Goal: Task Accomplishment & Management: Use online tool/utility

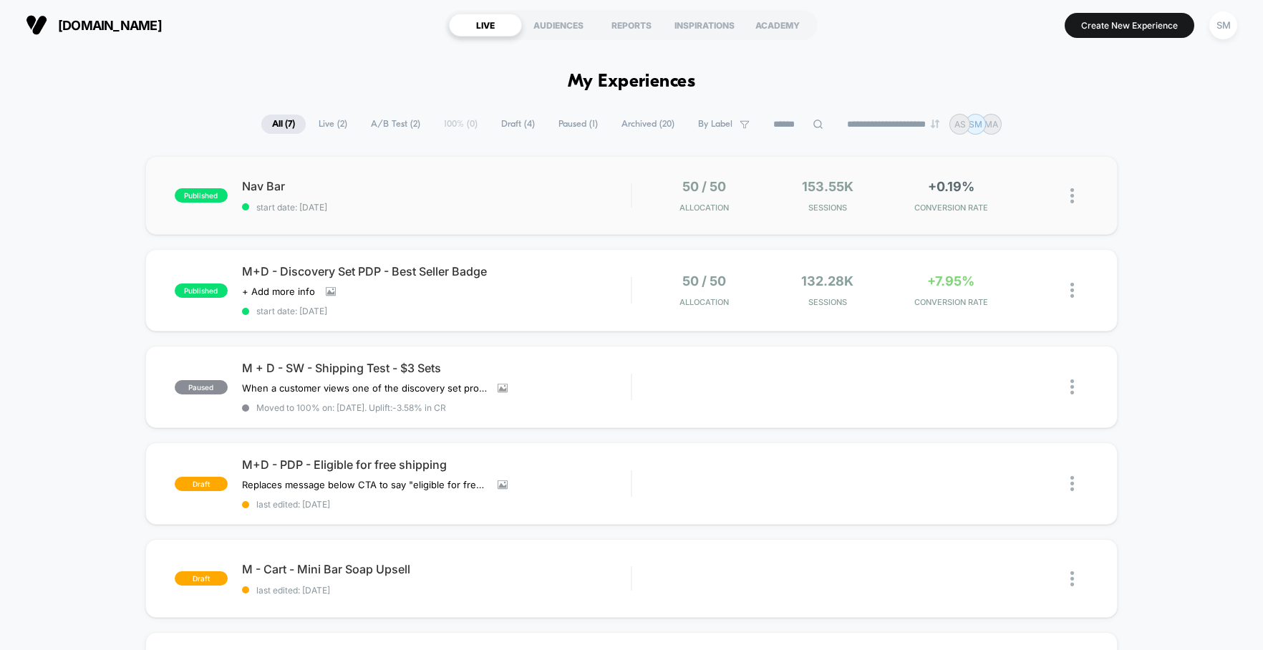
click at [340, 173] on div "published Nav Bar start date: [DATE] 50 / 50 Allocation 153.55k Sessions +0.19%…" at bounding box center [631, 195] width 972 height 79
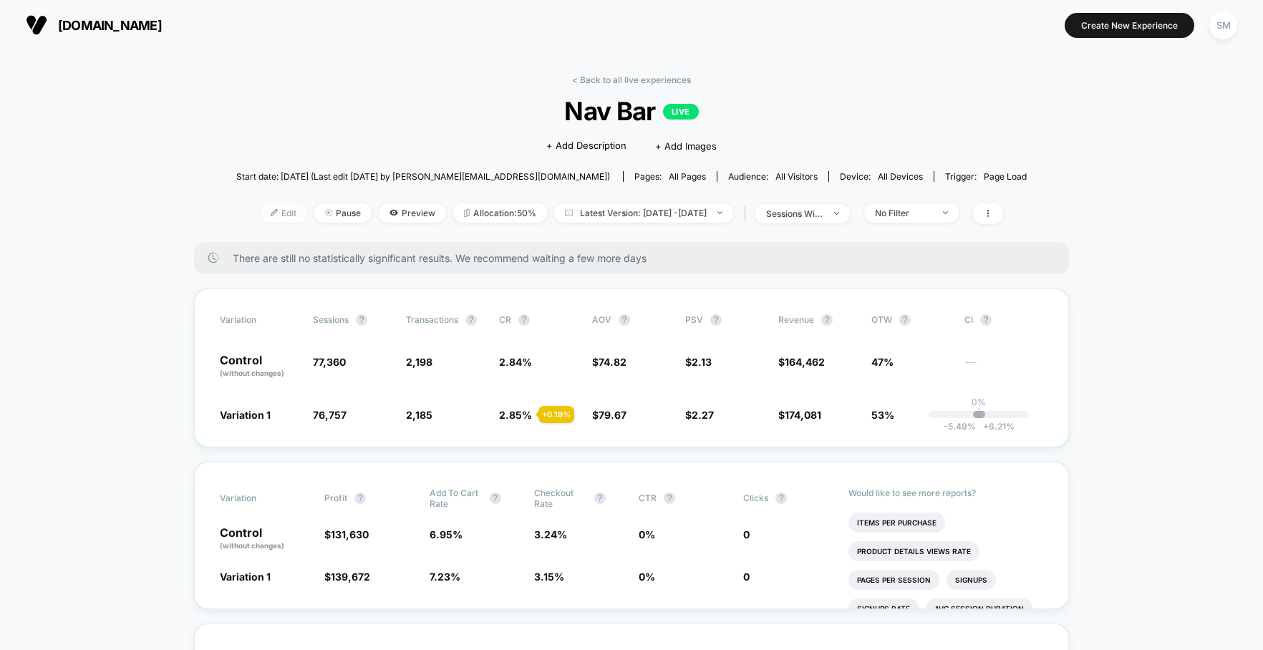
click at [266, 210] on span "Edit" at bounding box center [283, 212] width 47 height 19
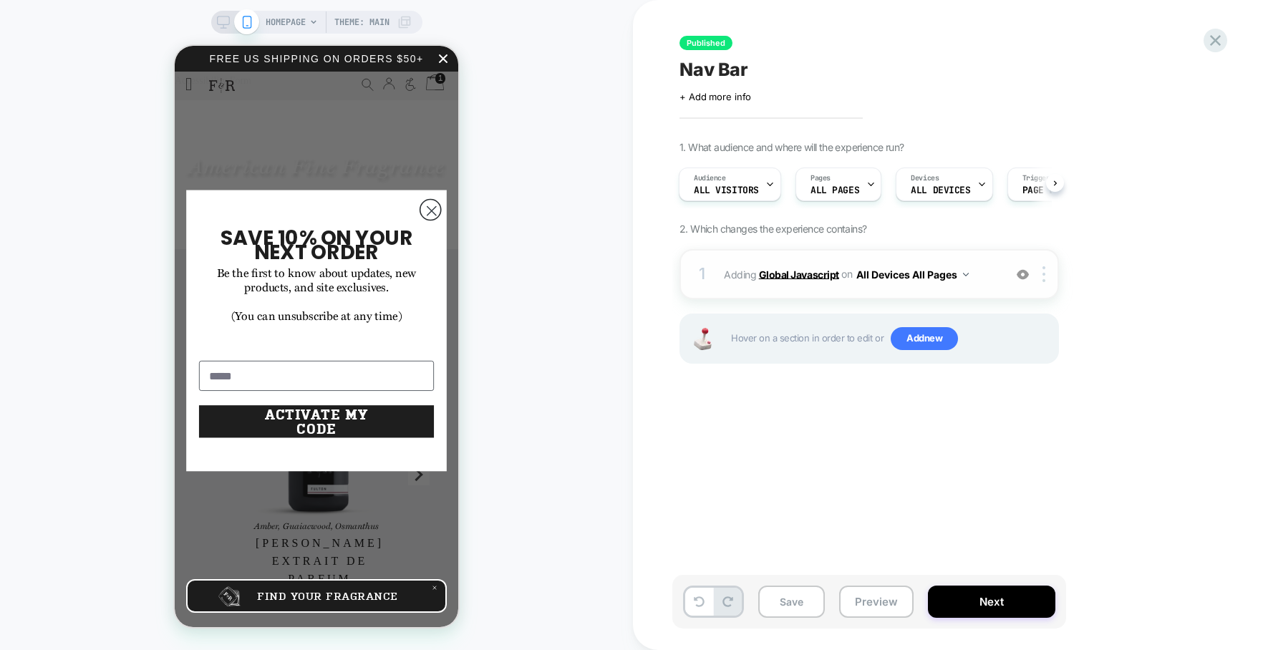
click at [798, 272] on b "Global Javascript" at bounding box center [799, 274] width 80 height 12
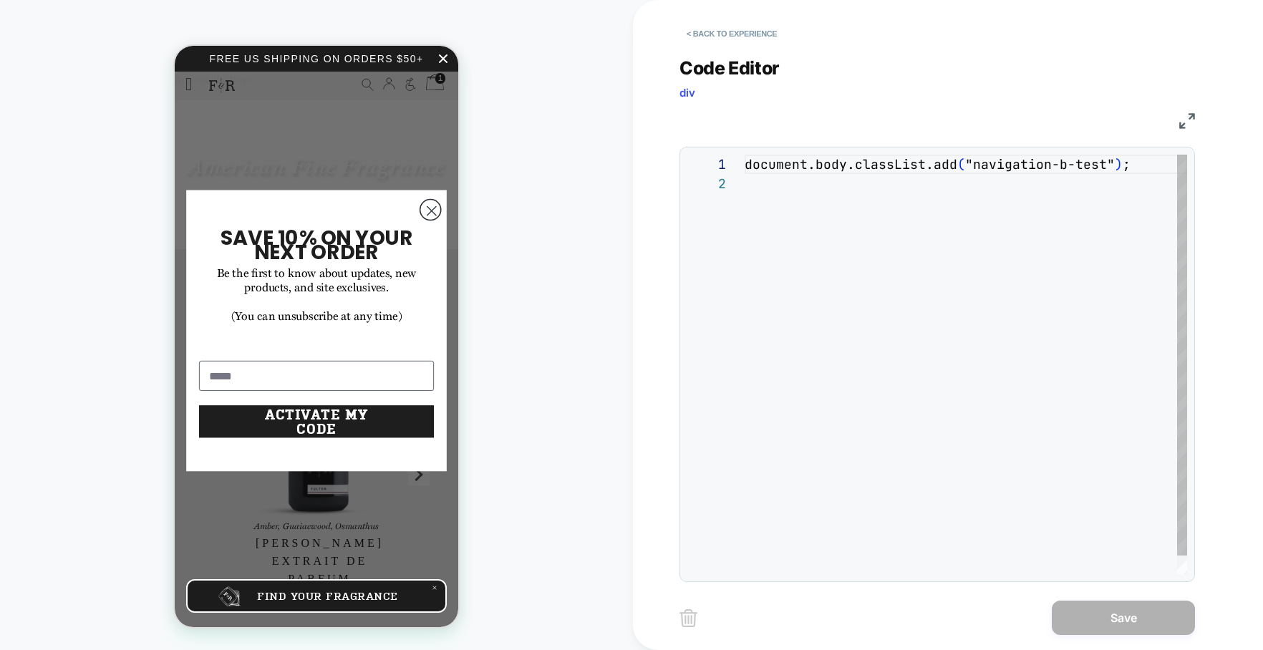
scroll to position [19, 0]
click at [895, 164] on div "document.body.classList.add ( "navigation-b-test" ) ;" at bounding box center [966, 374] width 442 height 439
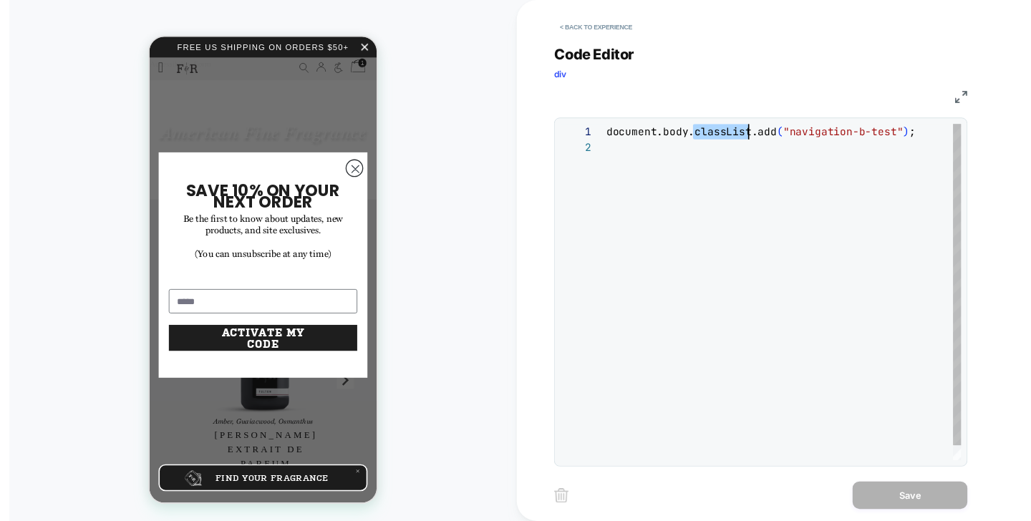
scroll to position [0, 0]
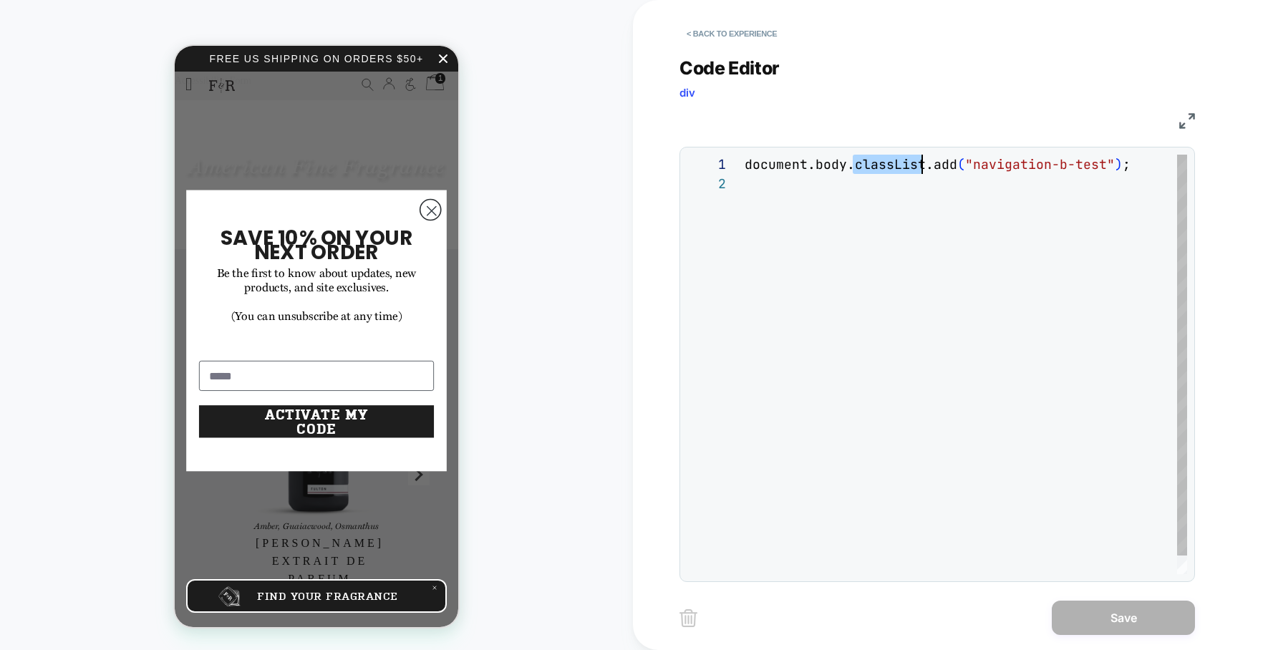
click at [895, 164] on div "document.body.classList.add ( "navigation-b-test" ) ;" at bounding box center [966, 374] width 442 height 439
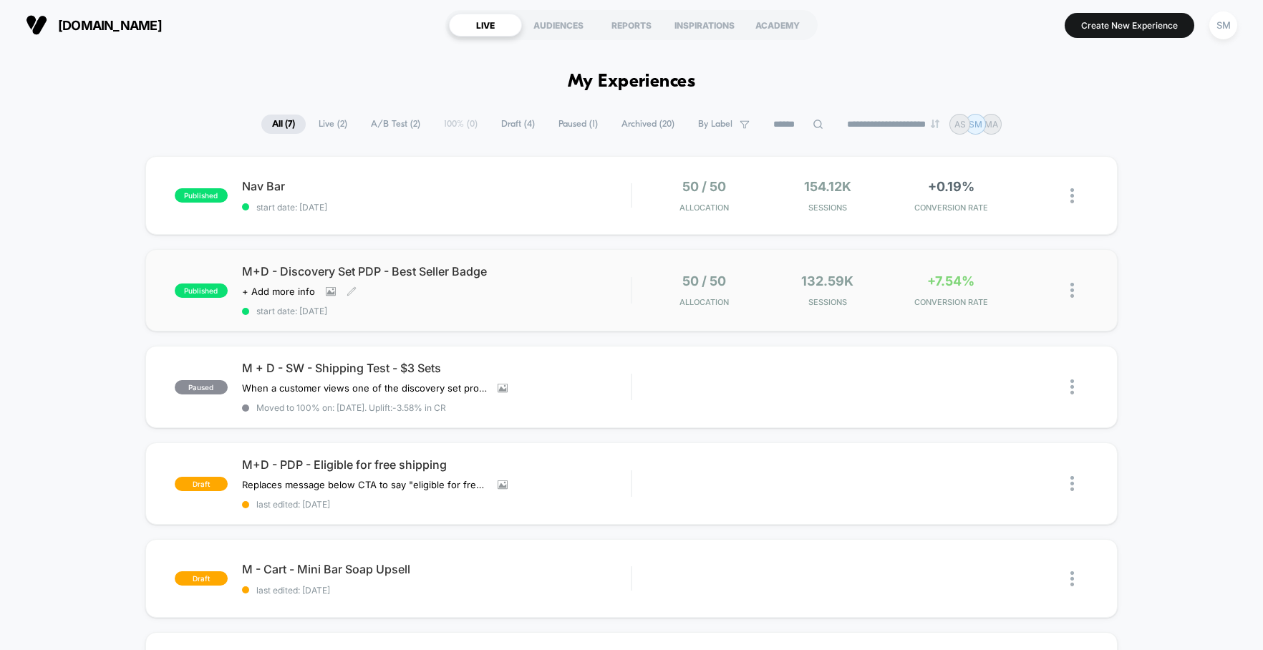
click at [467, 281] on div "M+D - Discovery Set PDP - Best Seller Badge Click to view images Click to edit …" at bounding box center [436, 290] width 389 height 52
